Goal: Task Accomplishment & Management: Use online tool/utility

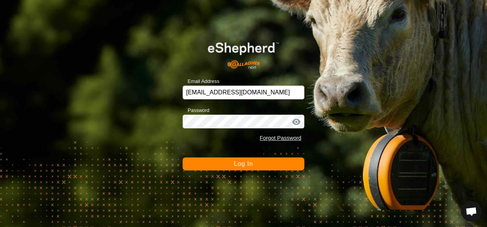
click at [252, 164] on span "Log In" at bounding box center [243, 164] width 19 height 7
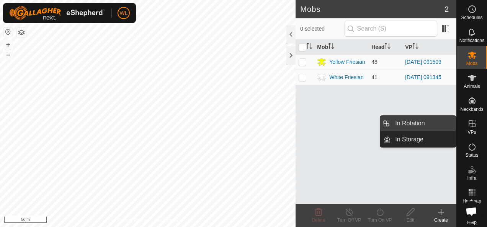
drag, startPoint x: 431, startPoint y: 124, endPoint x: 405, endPoint y: 131, distance: 26.9
click at [431, 124] on link "In Rotation" at bounding box center [422, 123] width 65 height 15
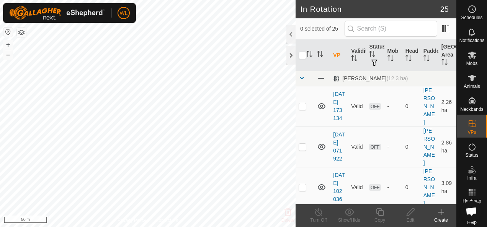
click at [442, 212] on icon at bounding box center [440, 212] width 5 height 0
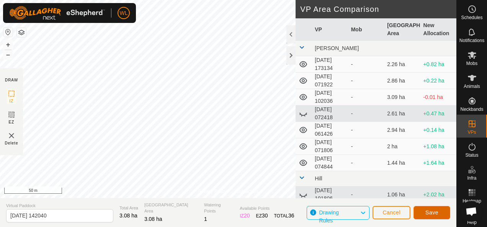
click at [422, 214] on button "Save" at bounding box center [431, 212] width 37 height 13
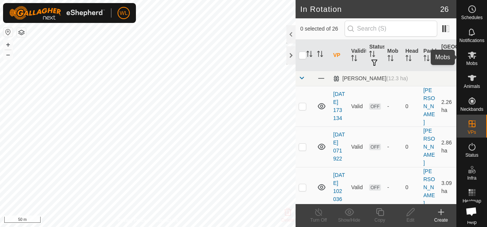
click at [472, 62] on span "Mobs" at bounding box center [471, 63] width 11 height 5
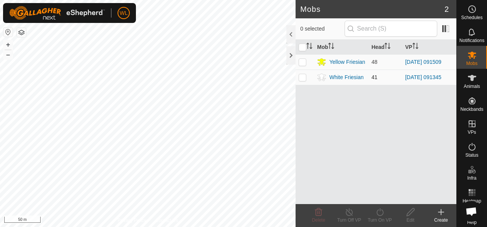
click at [305, 77] on p-checkbox at bounding box center [302, 77] width 8 height 6
checkbox input "true"
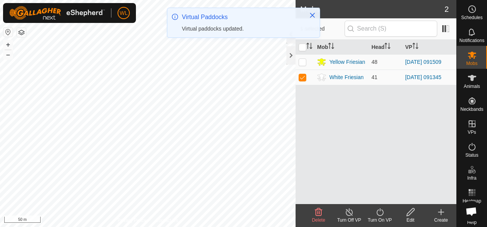
click at [379, 217] on icon at bounding box center [380, 212] width 10 height 9
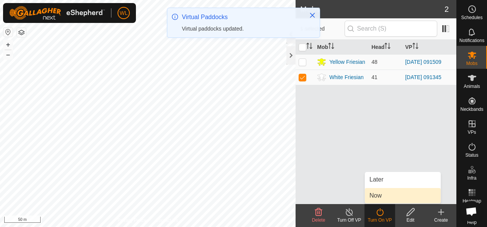
click at [390, 199] on link "Now" at bounding box center [403, 195] width 76 height 15
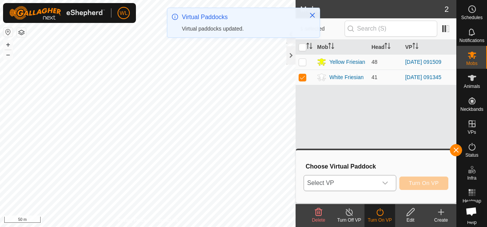
click at [354, 191] on span "Select VP" at bounding box center [340, 183] width 73 height 15
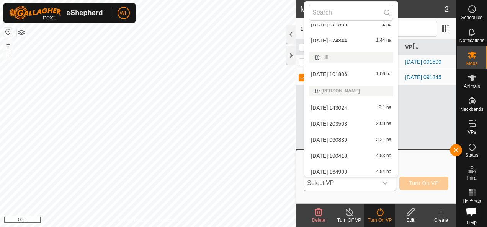
scroll to position [181, 0]
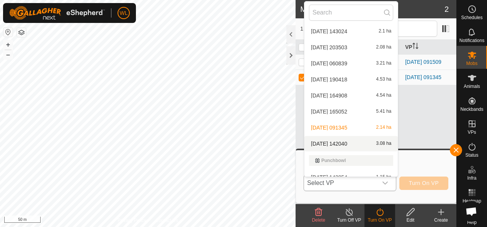
click at [339, 142] on li "[DATE] 142040 3.08 ha" at bounding box center [350, 143] width 93 height 15
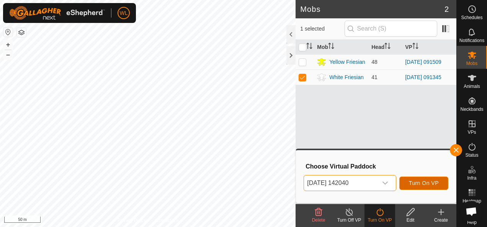
click at [428, 179] on button "Turn On VP" at bounding box center [423, 183] width 49 height 13
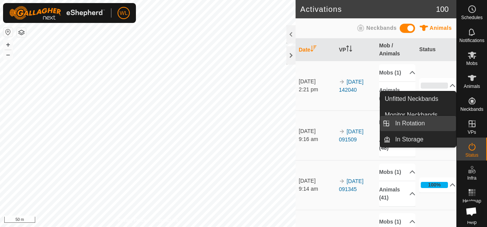
click at [425, 125] on link "In Rotation" at bounding box center [422, 123] width 65 height 15
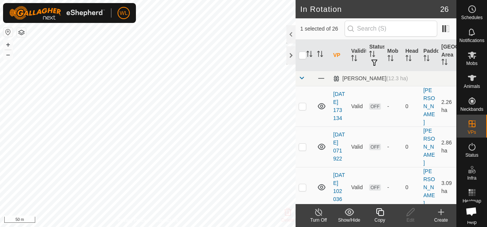
click at [440, 212] on icon at bounding box center [440, 212] width 9 height 9
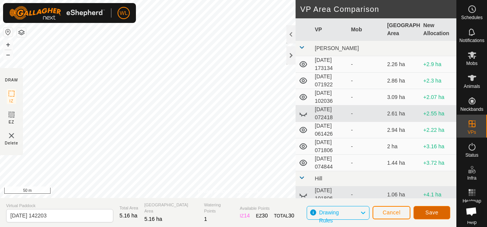
click at [439, 213] on button "Save" at bounding box center [431, 212] width 37 height 13
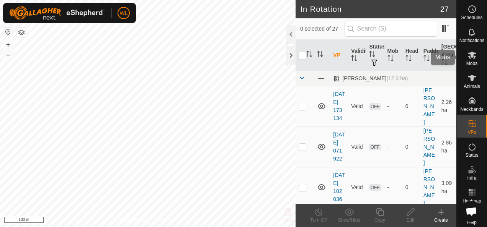
drag, startPoint x: 470, startPoint y: 60, endPoint x: 461, endPoint y: 64, distance: 9.7
click at [470, 60] on es-mob-svg-icon at bounding box center [472, 55] width 14 height 12
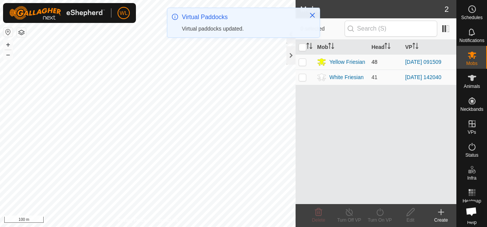
click at [298, 60] on td at bounding box center [304, 61] width 18 height 15
checkbox input "true"
click at [379, 212] on icon at bounding box center [380, 212] width 10 height 9
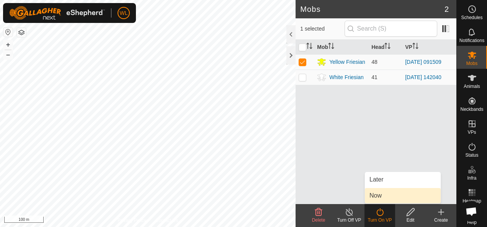
click at [380, 200] on link "Now" at bounding box center [403, 195] width 76 height 15
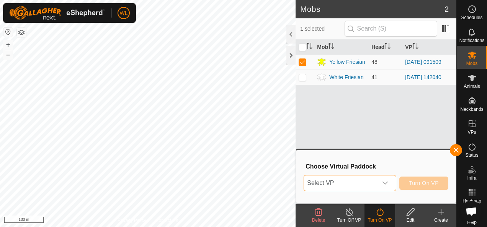
click at [375, 184] on span "Select VP" at bounding box center [340, 183] width 73 height 15
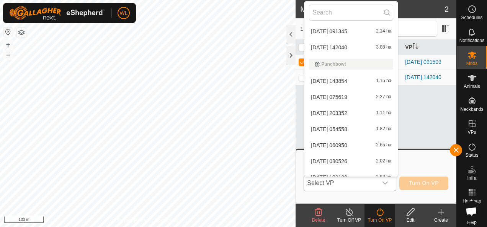
scroll to position [350, 0]
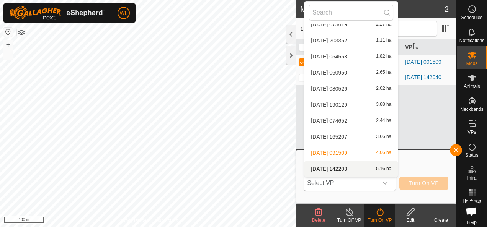
click at [343, 169] on li "[DATE] 142203 5.16 ha" at bounding box center [350, 168] width 93 height 15
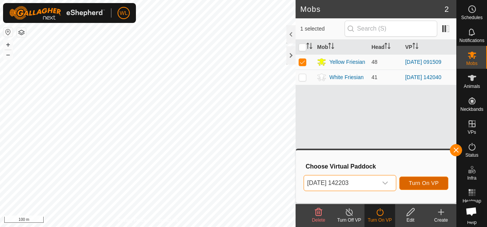
click at [426, 183] on span "Turn On VP" at bounding box center [424, 183] width 30 height 6
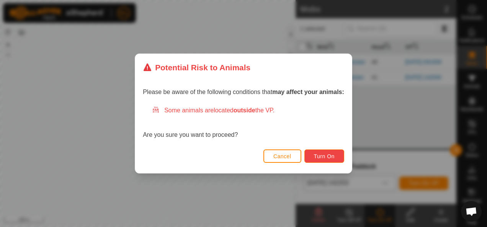
click at [322, 160] on button "Turn On" at bounding box center [324, 156] width 40 height 13
